Goal: Task Accomplishment & Management: Complete application form

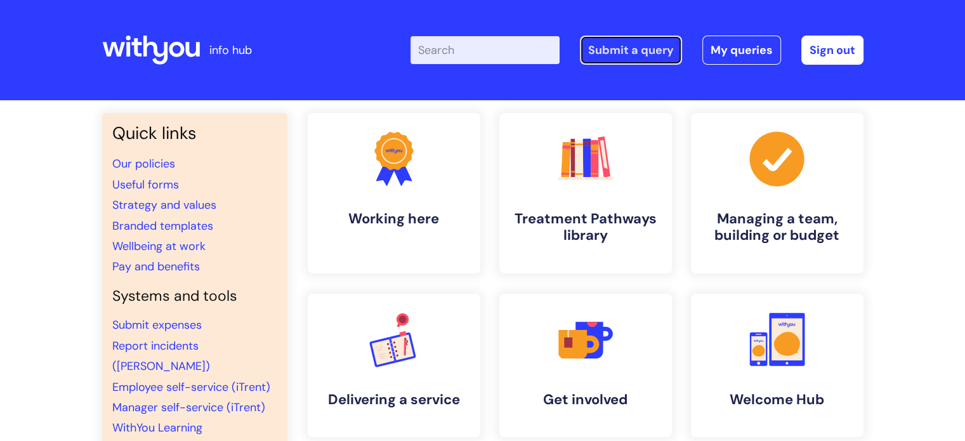
drag, startPoint x: 0, startPoint y: 0, endPoint x: 633, endPoint y: 43, distance: 634.2
click at [633, 43] on link "Submit a query" at bounding box center [631, 50] width 102 height 29
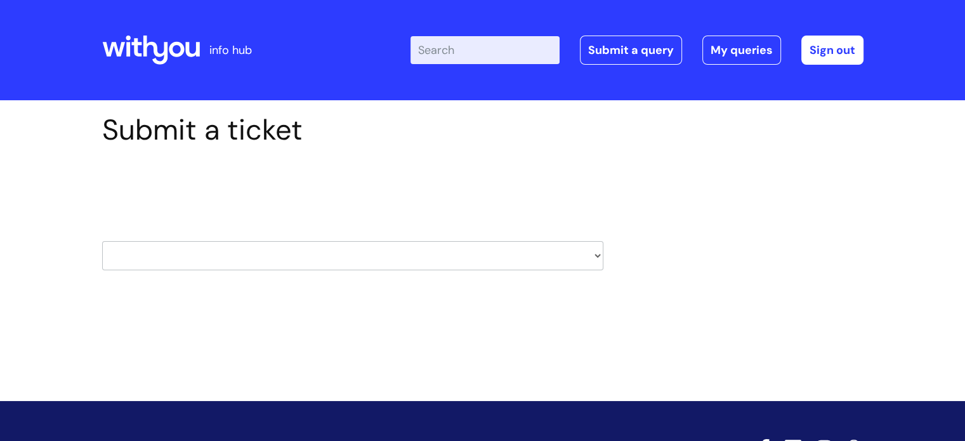
click at [451, 260] on select "HR / People IT and Support Clinical Drug Alerts Finance Accounts Data Support T…" at bounding box center [352, 255] width 501 height 29
select select "it_and_support"
click at [102, 241] on select "HR / People IT and Support Clinical Drug Alerts Finance Accounts Data Support T…" at bounding box center [352, 255] width 501 height 29
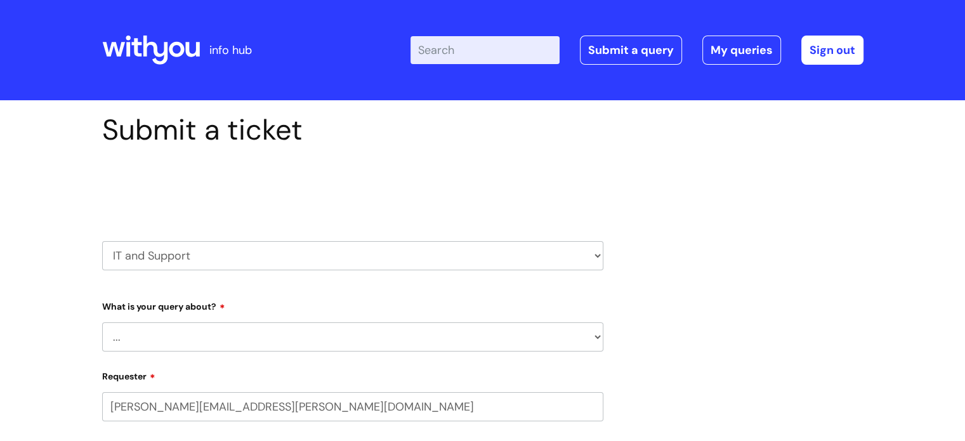
select select "80004286533"
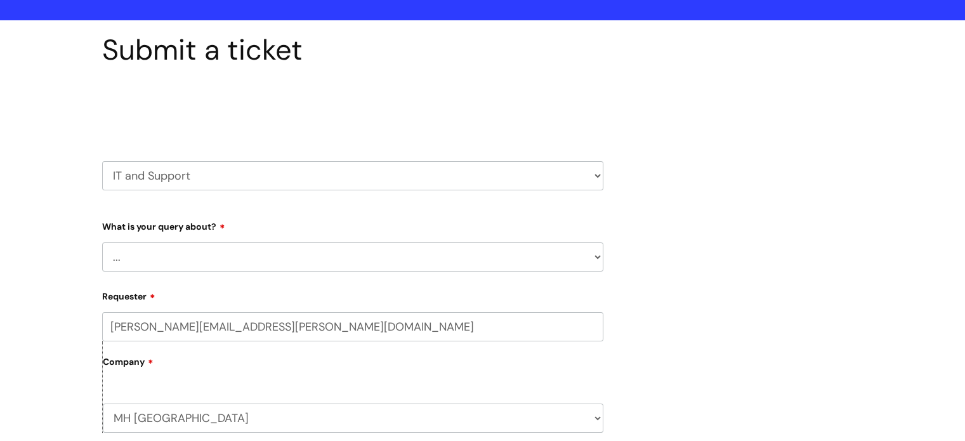
scroll to position [85, 0]
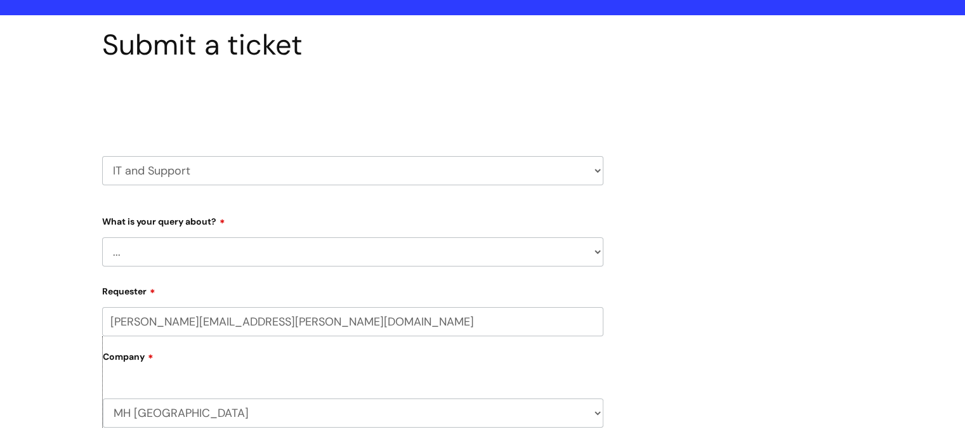
click at [430, 258] on select "... Mobile Phone Reset & MFA Accounts, Starters and Leavers IT Hardware issue I…" at bounding box center [352, 251] width 501 height 29
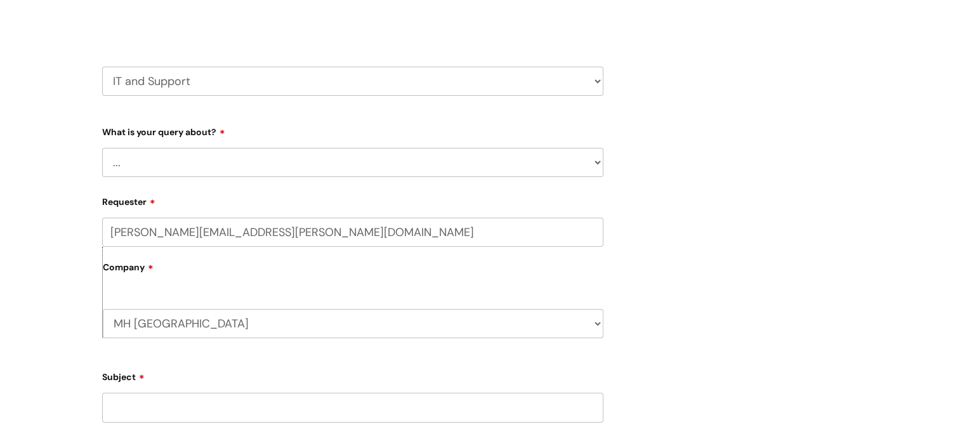
click at [388, 171] on select "... Mobile Phone Reset & MFA Accounts, Starters and Leavers IT Hardware issue I…" at bounding box center [352, 162] width 501 height 29
click at [102, 148] on select "... Mobile Phone Reset & MFA Accounts, Starters and Leavers IT Hardware issue I…" at bounding box center [352, 162] width 501 height 29
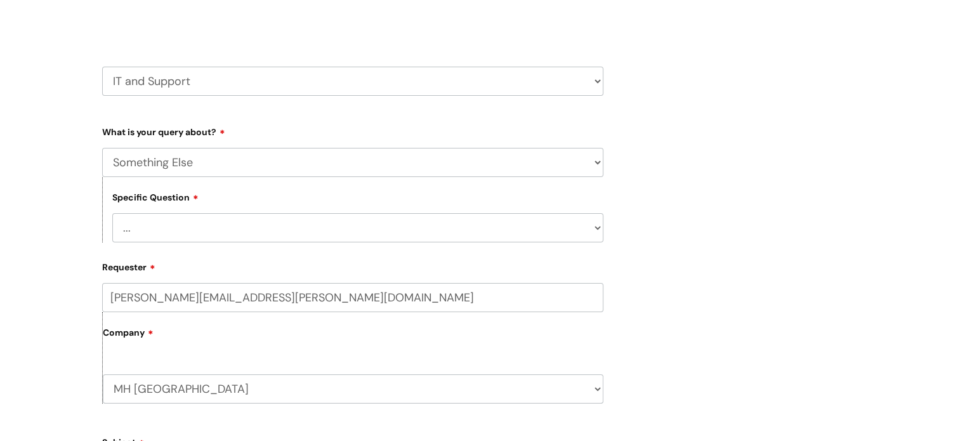
click at [312, 233] on select "... My problem is not listed" at bounding box center [357, 227] width 491 height 29
click at [296, 164] on select "... Mobile Phone Reset & MFA Accounts, Starters and Leavers IT Hardware issue I…" at bounding box center [352, 162] width 501 height 29
select select "System/software"
click at [102, 148] on select "... Mobile Phone Reset & MFA Accounts, Starters and Leavers IT Hardware issue I…" at bounding box center [352, 162] width 501 height 29
click at [259, 227] on select "... Halo PCMIS Iaptus NHS Email CJSM Email Mitel Another System Google (Workspa…" at bounding box center [357, 227] width 491 height 29
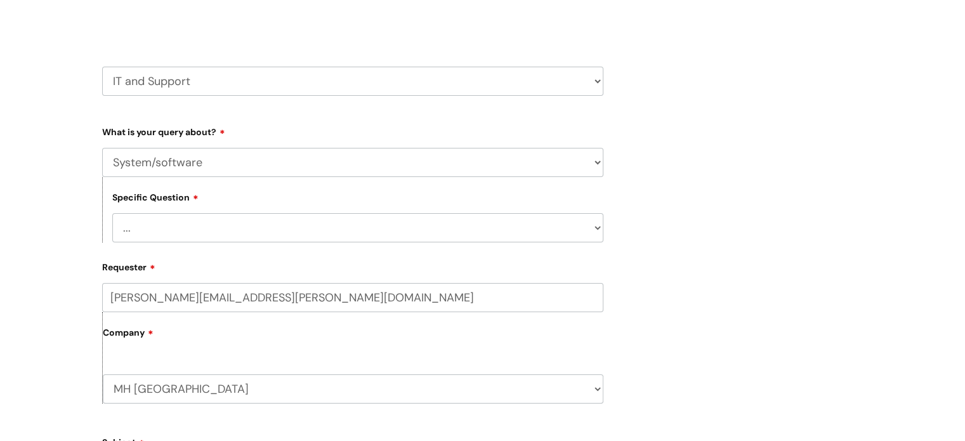
select select "I like to request software"
click at [112, 213] on select "... Halo PCMIS Iaptus NHS Email CJSM Email Mitel Another System Google (Workspa…" at bounding box center [357, 227] width 491 height 29
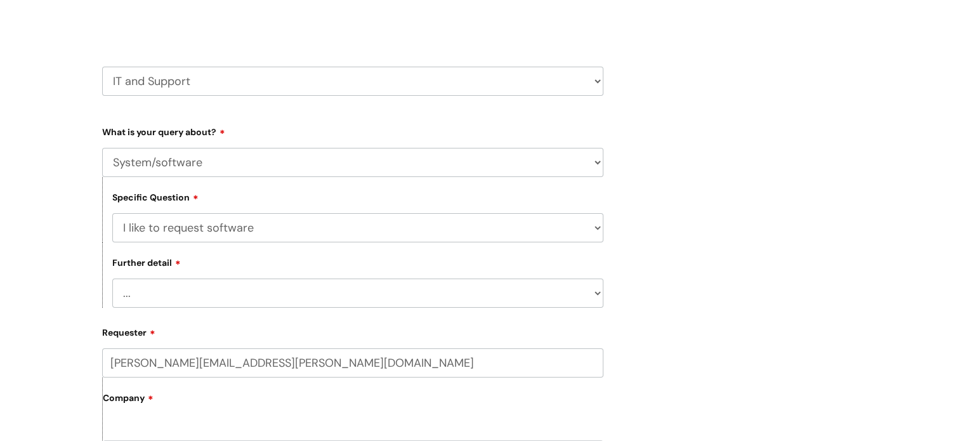
click at [202, 290] on select "... Dragon/Simply Speaking/ClaroRead Adobe Acrobat Adobe Creative Cloud Raiser'…" at bounding box center [357, 293] width 491 height 29
select select "Dragon/Simply Speaking/ClaroRead"
click at [112, 279] on select "... Dragon/Simply Speaking/ClaroRead Adobe Acrobat Adobe Creative Cloud Raiser'…" at bounding box center [357, 293] width 491 height 29
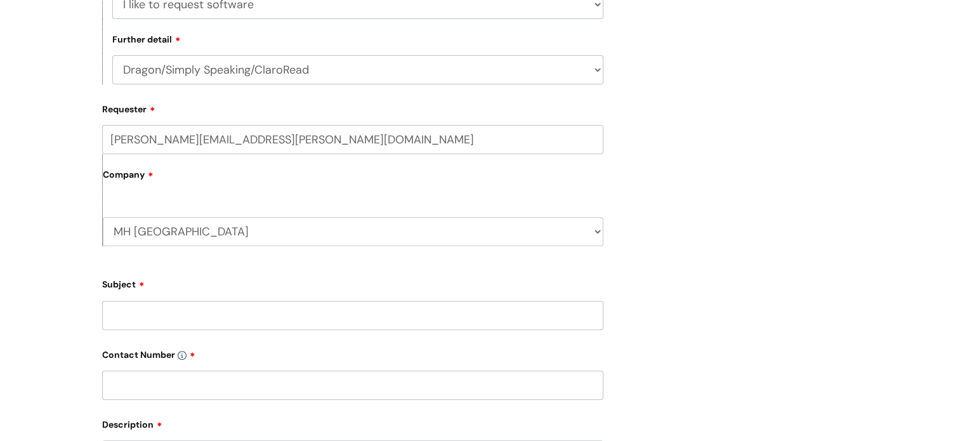
scroll to position [402, 0]
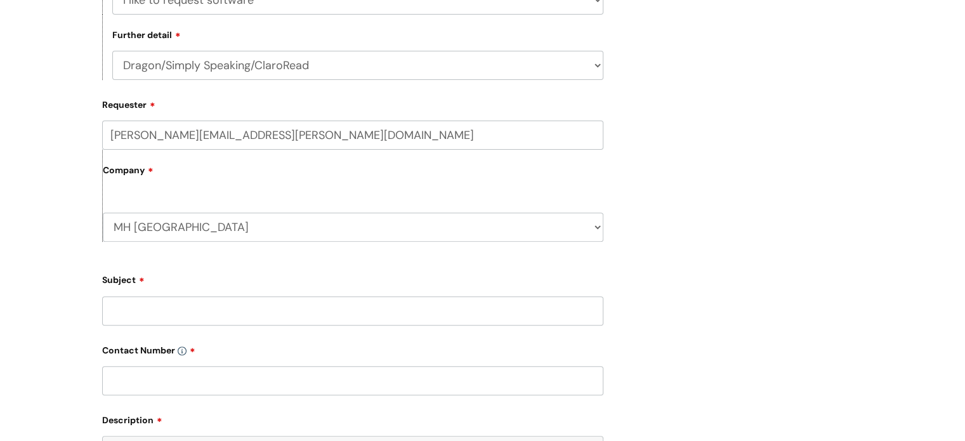
click at [165, 317] on input "Subject" at bounding box center [352, 310] width 501 height 29
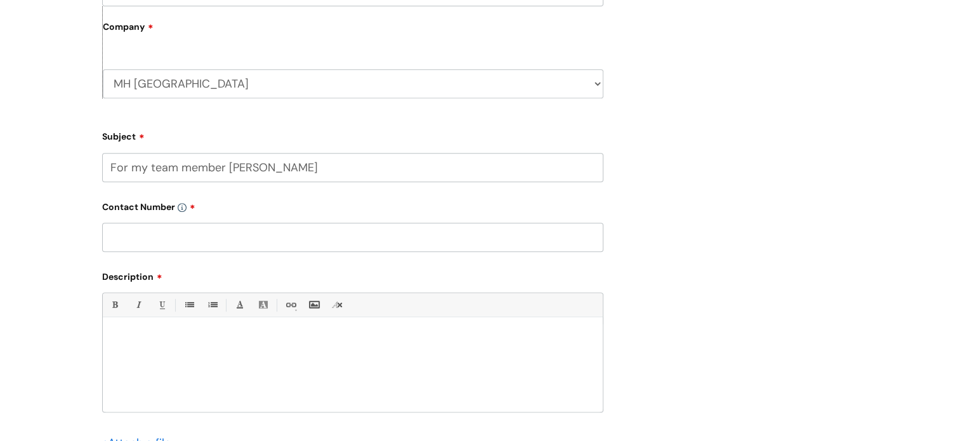
type input "For my team member [PERSON_NAME]"
click at [128, 367] on div at bounding box center [353, 368] width 500 height 88
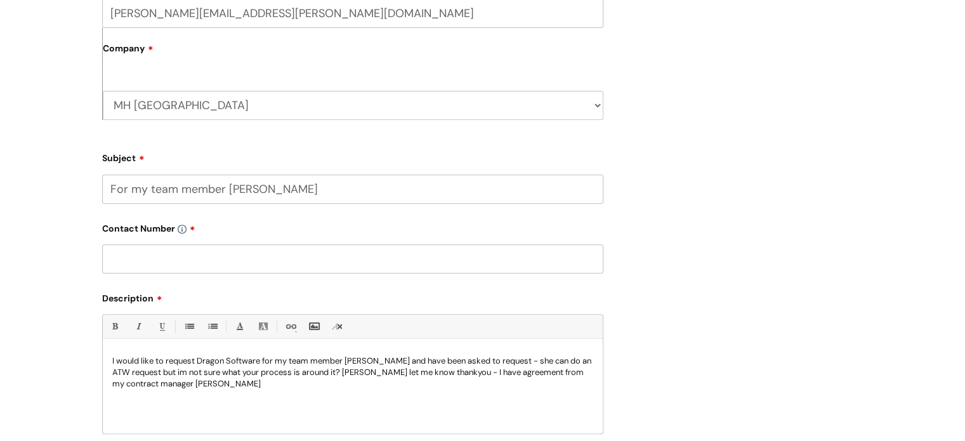
scroll to position [522, 0]
click at [190, 266] on input "text" at bounding box center [352, 260] width 501 height 29
click at [127, 258] on input "text" at bounding box center [352, 260] width 501 height 29
paste input "0792 9109 976"
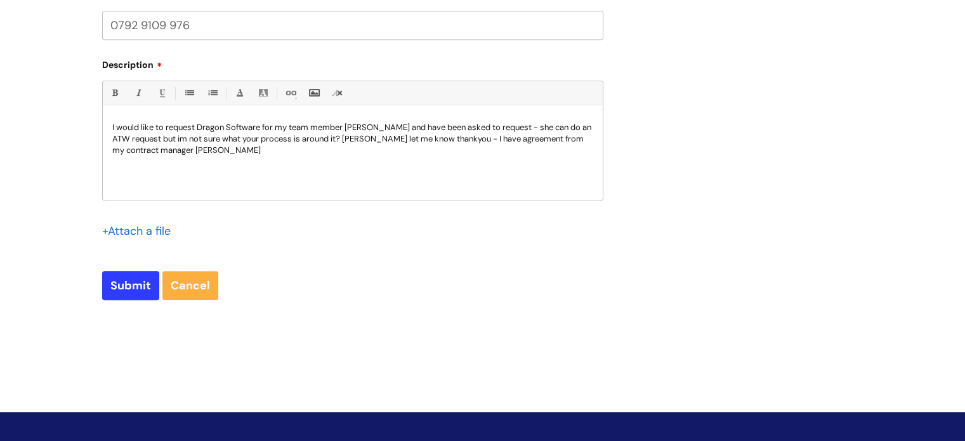
scroll to position [831, 0]
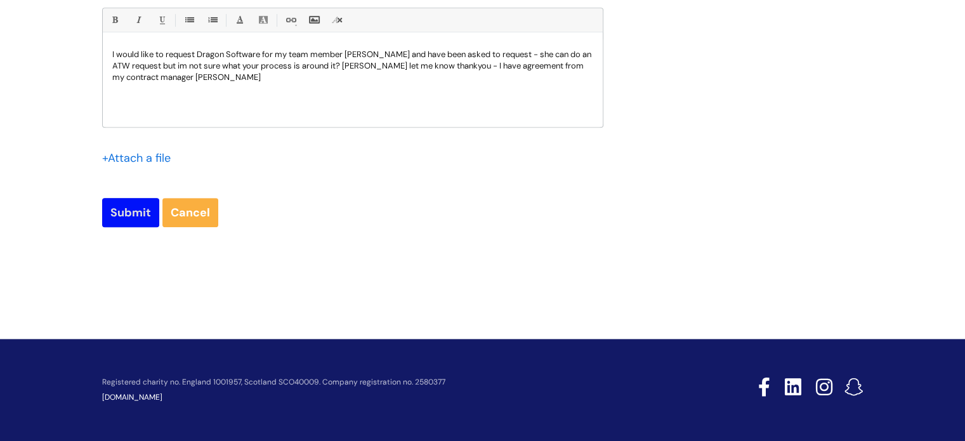
type input "0792 9109 976"
click at [130, 204] on input "Submit" at bounding box center [130, 212] width 57 height 29
type input "Please Wait..."
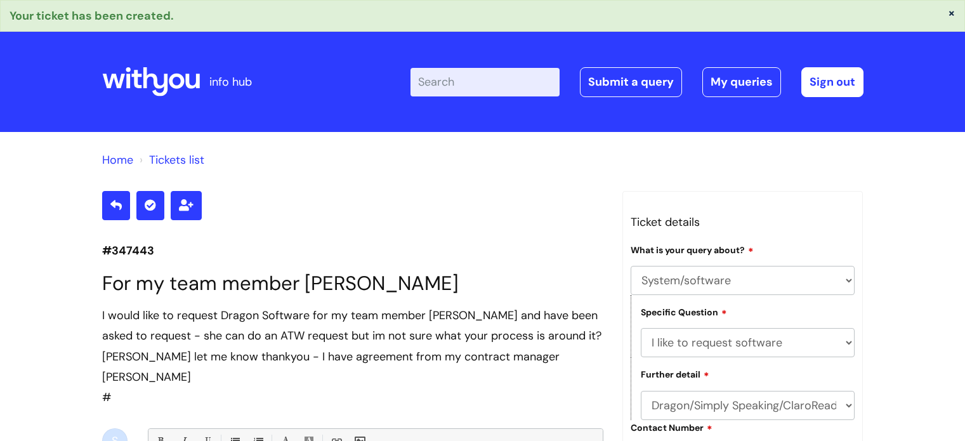
select select "System/software"
select select "I like to request software"
select select "Dragon/Simply Speaking/ClaroRead"
